Goal: Find specific page/section: Find specific page/section

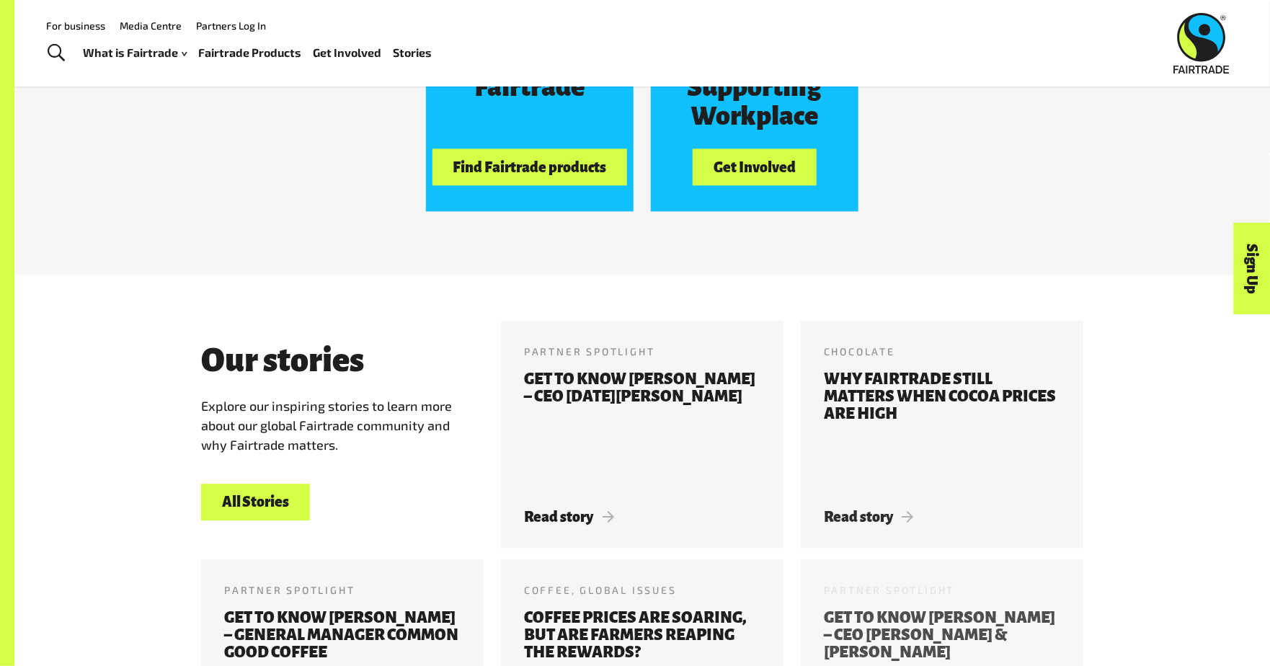
scroll to position [1302, 0]
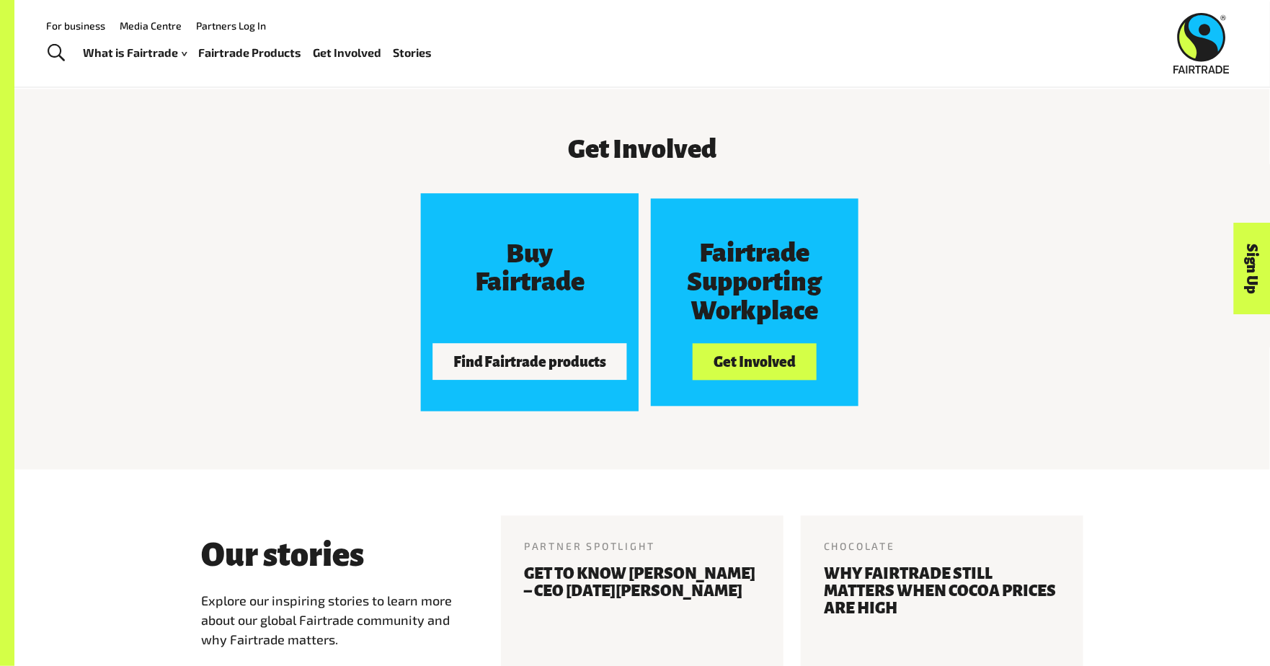
click at [499, 360] on button "Find Fairtrade products" at bounding box center [529, 361] width 195 height 36
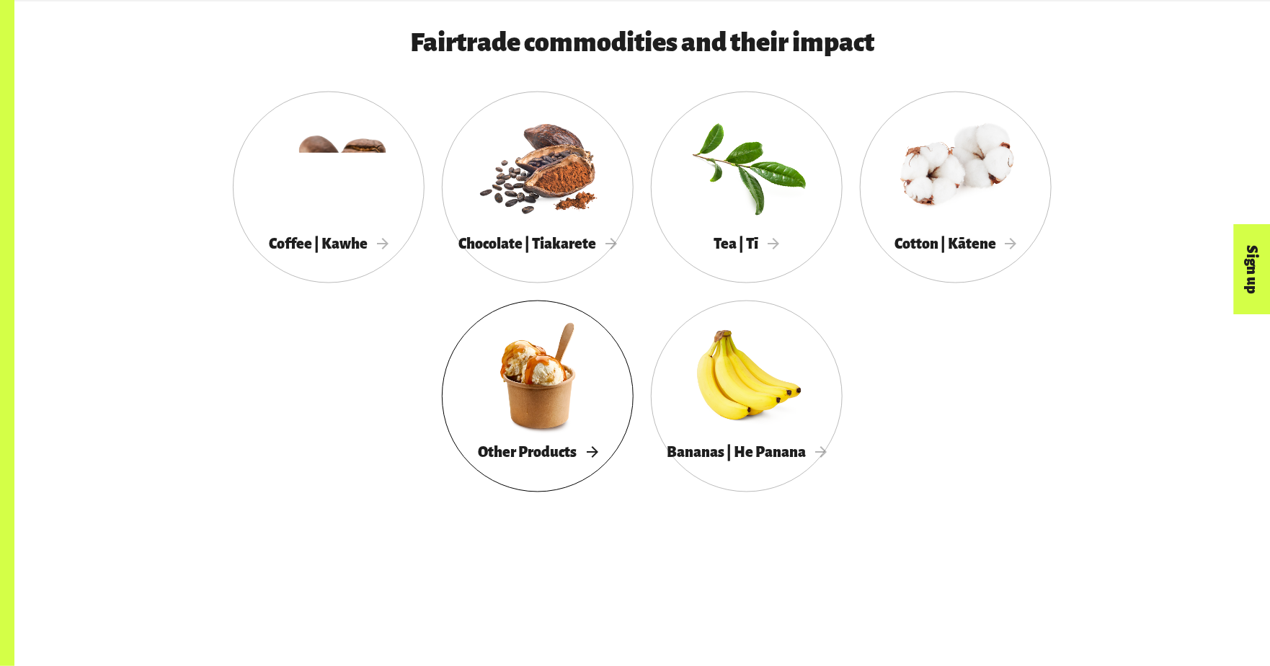
scroll to position [890, 0]
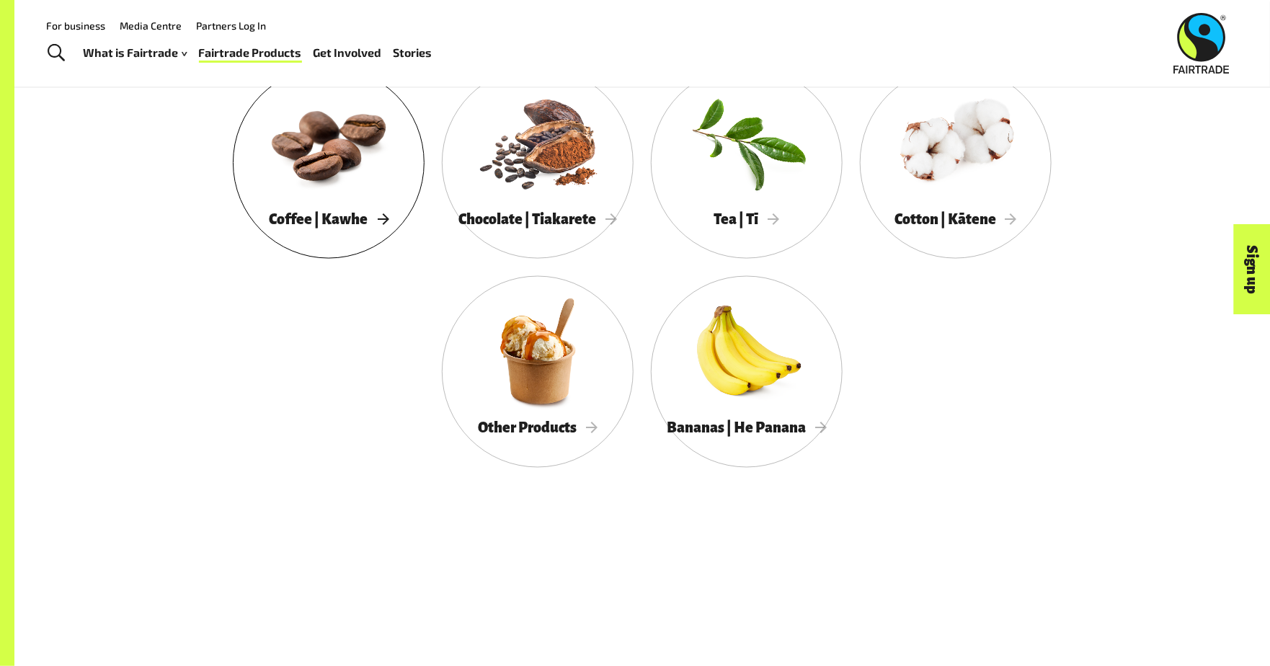
click at [331, 148] on div at bounding box center [329, 142] width 192 height 125
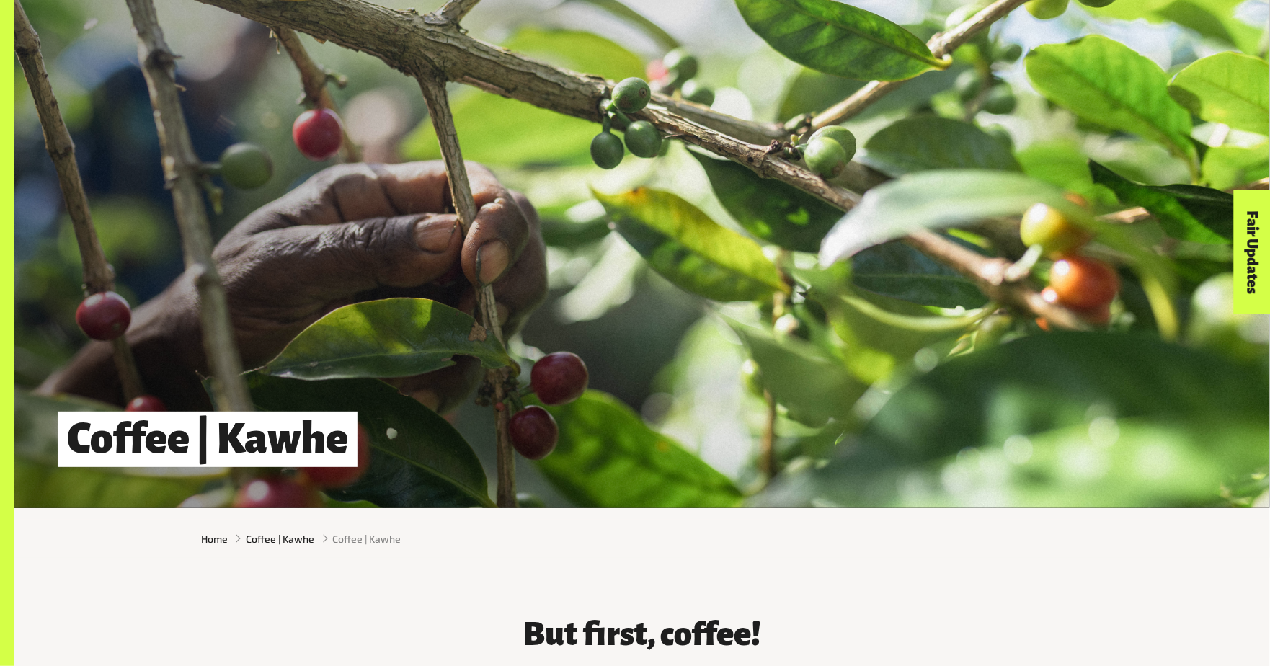
scroll to position [202, 0]
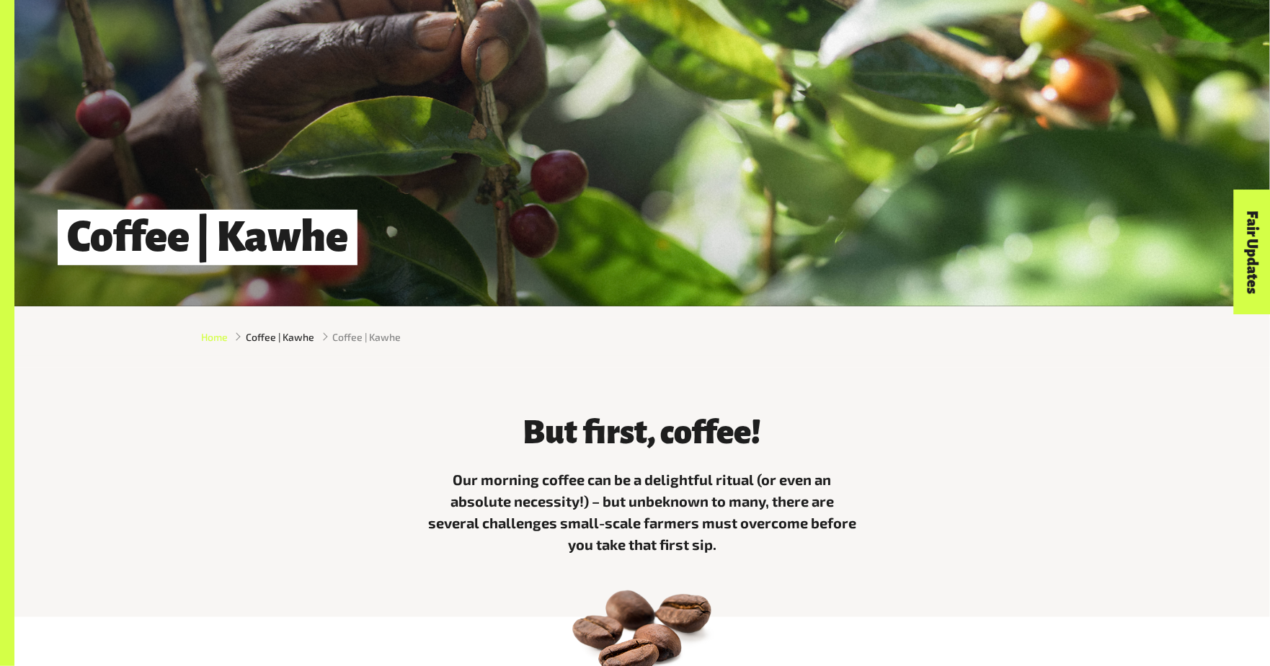
click at [218, 344] on span "Home" at bounding box center [214, 336] width 27 height 15
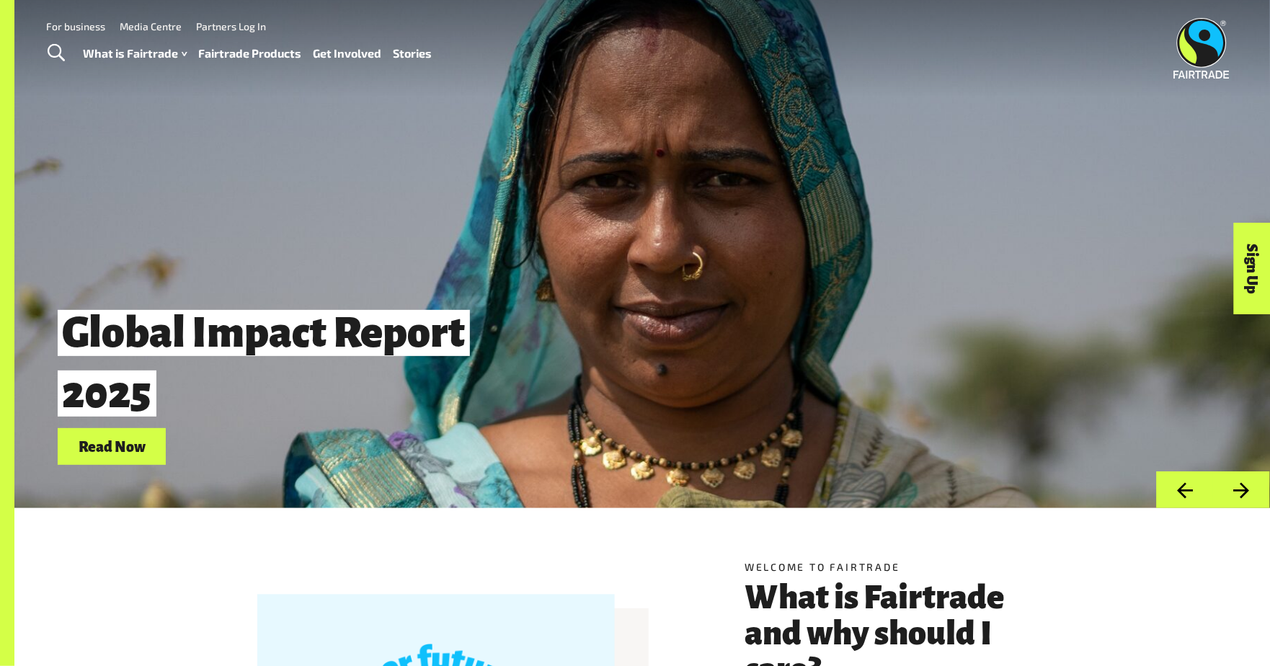
click at [257, 50] on link "Fairtrade Products" at bounding box center [250, 53] width 103 height 21
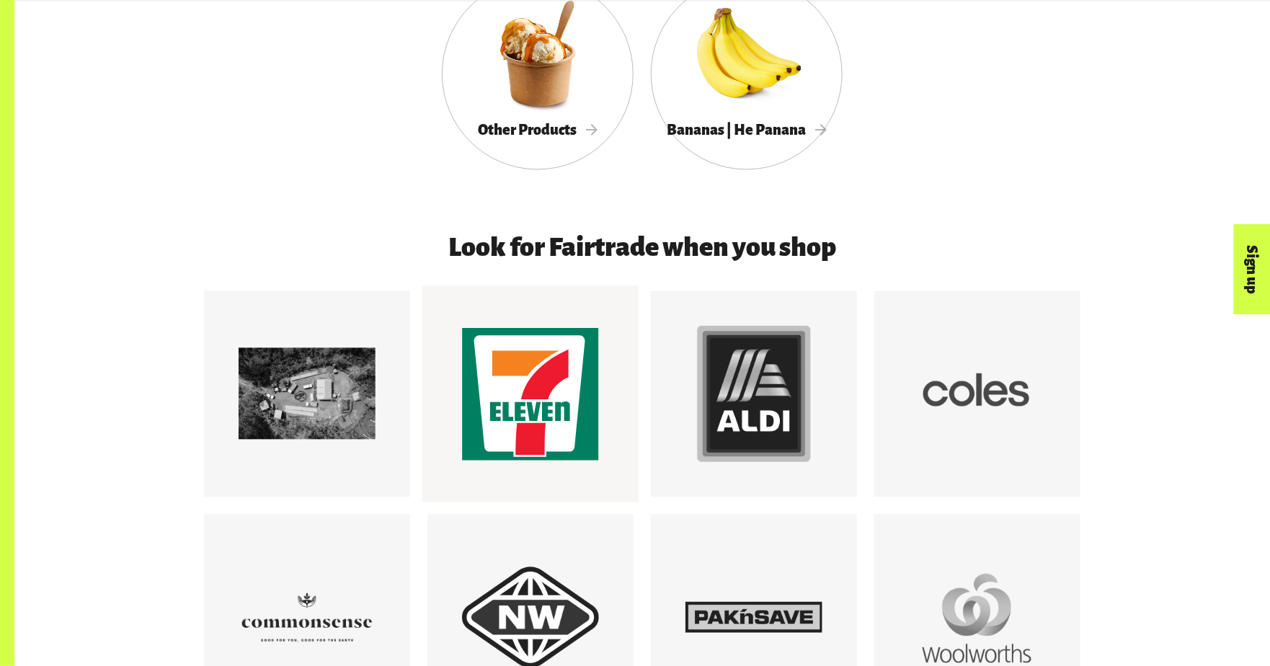
scroll to position [1376, 0]
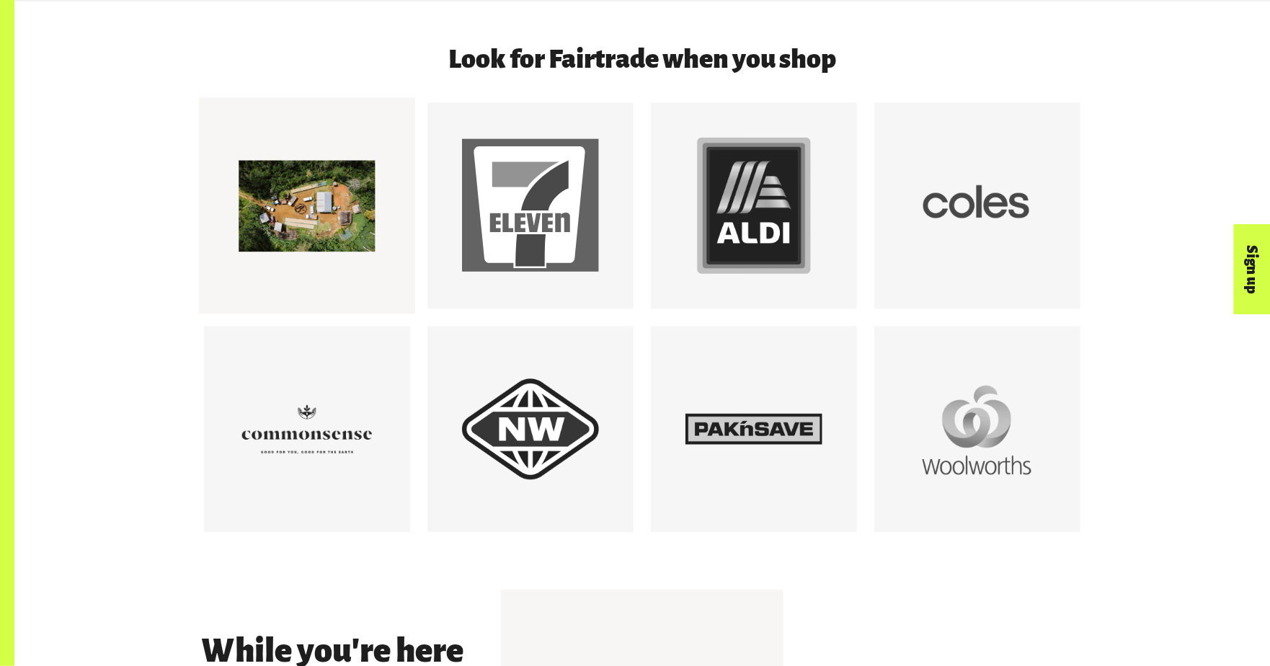
click at [317, 238] on div at bounding box center [307, 205] width 137 height 137
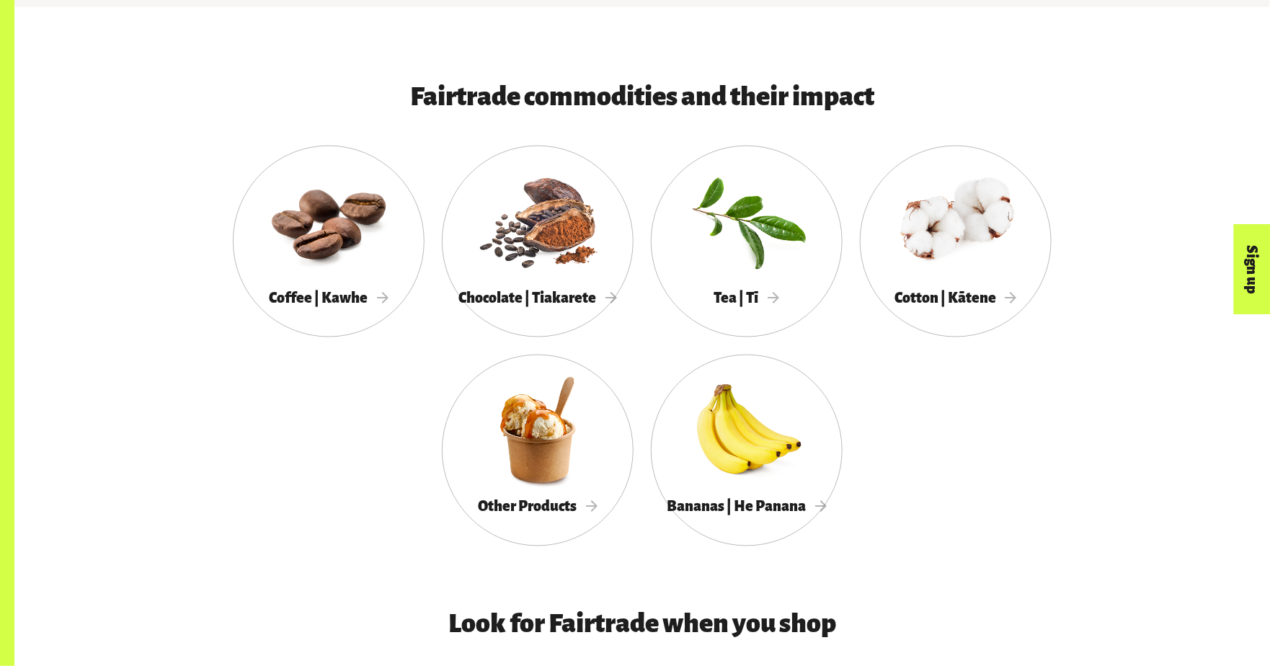
scroll to position [1049, 0]
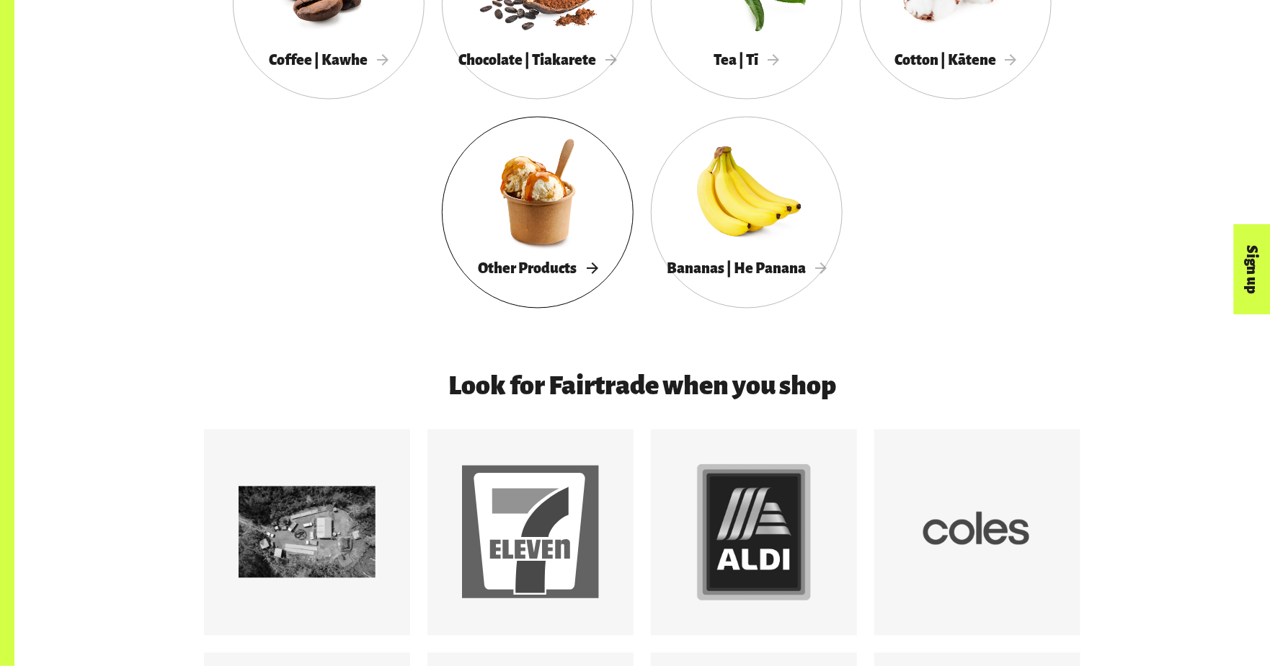
click at [572, 236] on div at bounding box center [538, 192] width 192 height 125
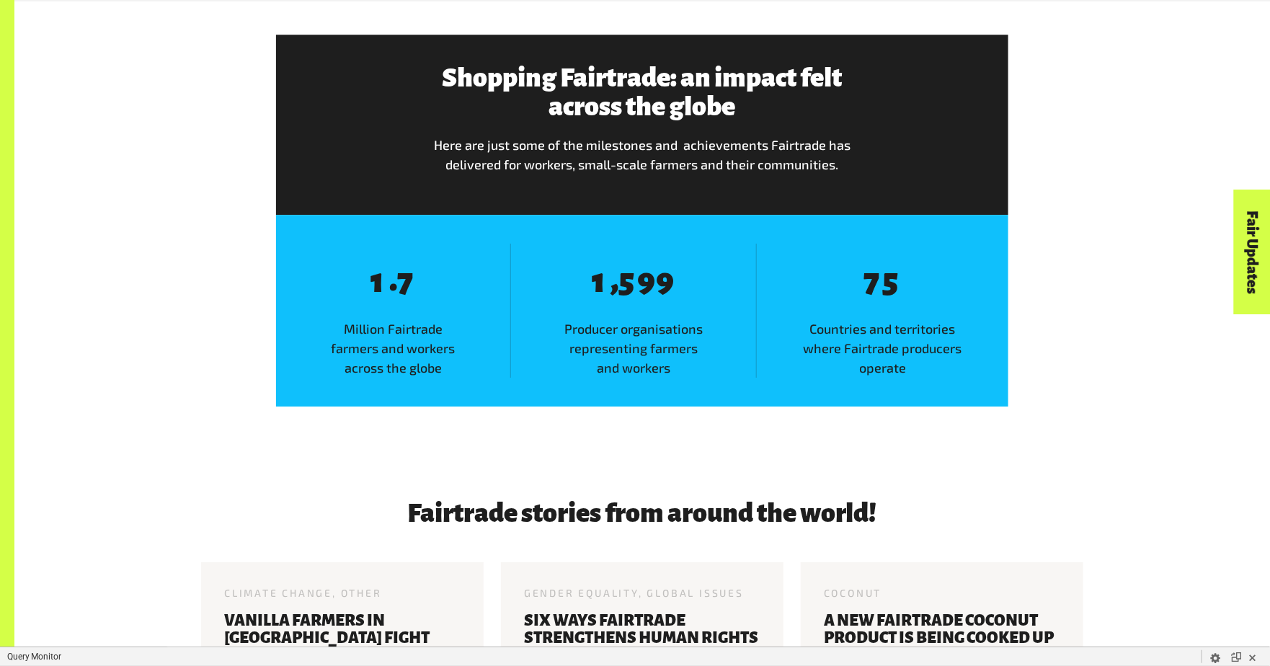
scroll to position [2001, 0]
